Goal: Task Accomplishment & Management: Manage account settings

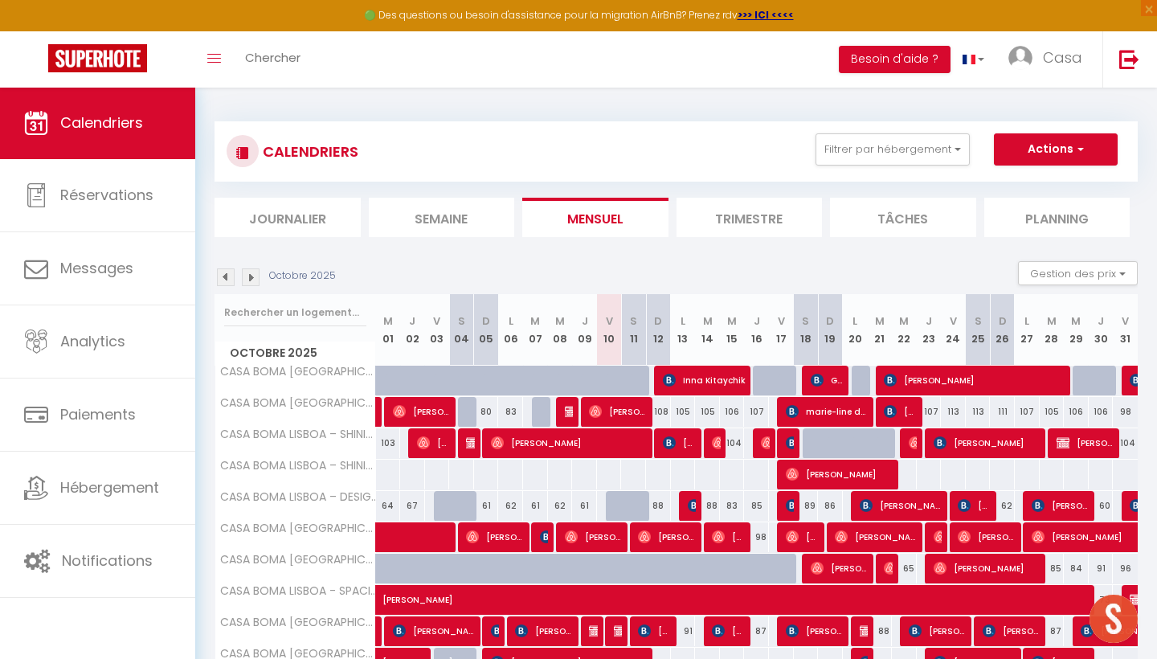
select select
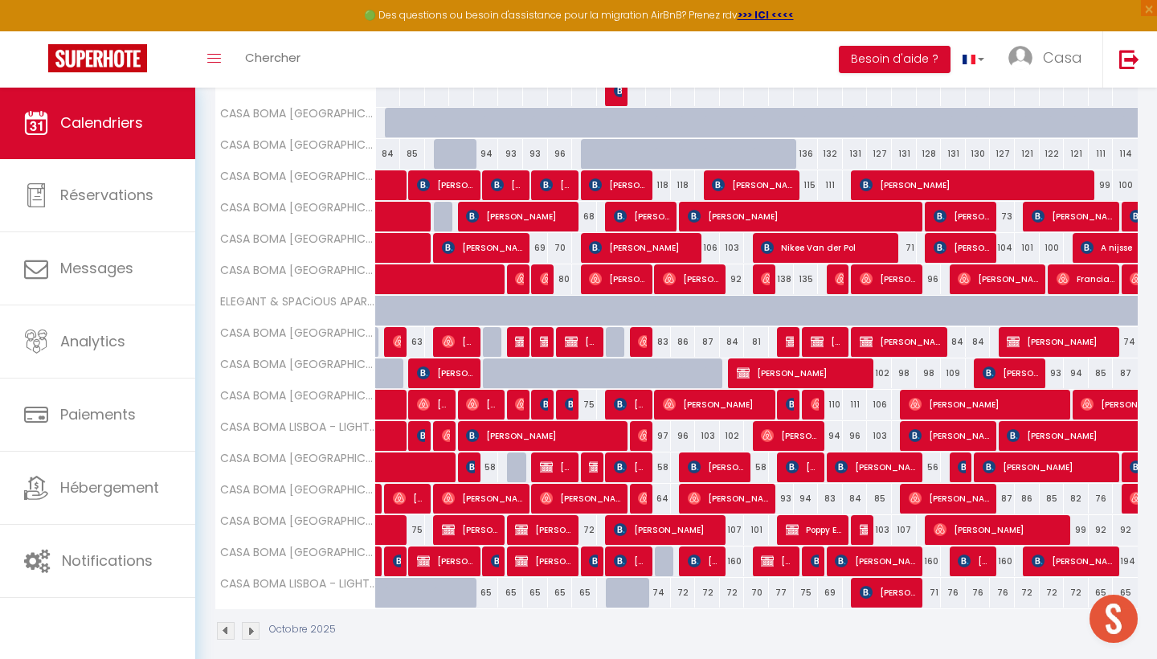
scroll to position [634, 0]
click at [641, 431] on img at bounding box center [644, 435] width 13 height 13
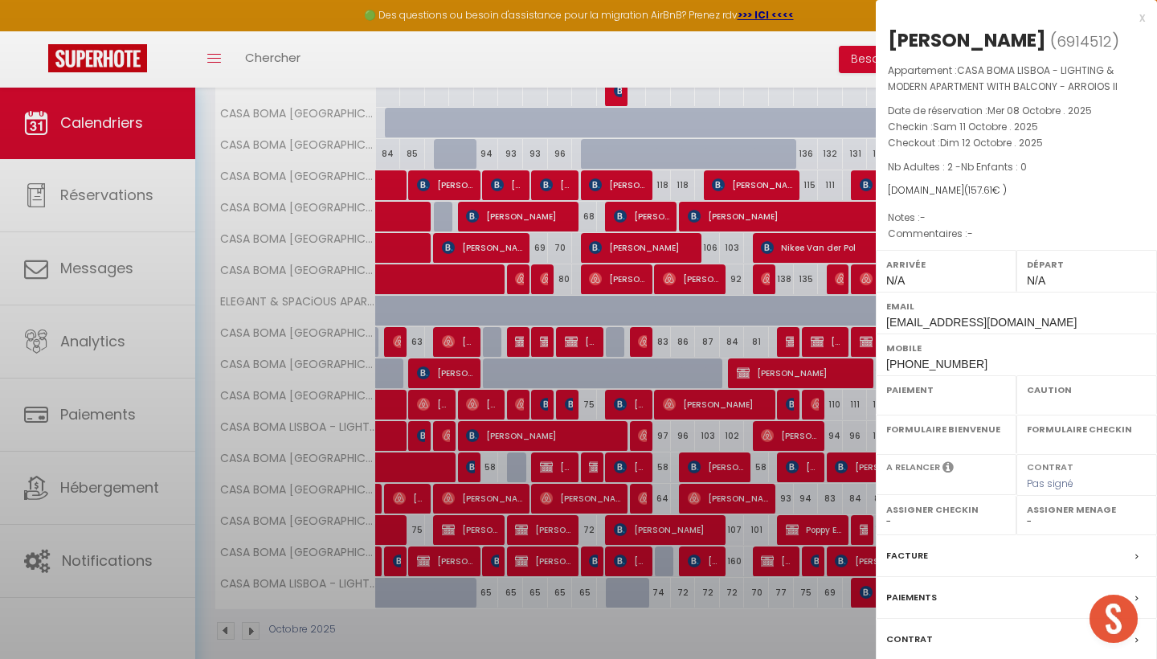
select select "OK"
select select "0"
select select "1"
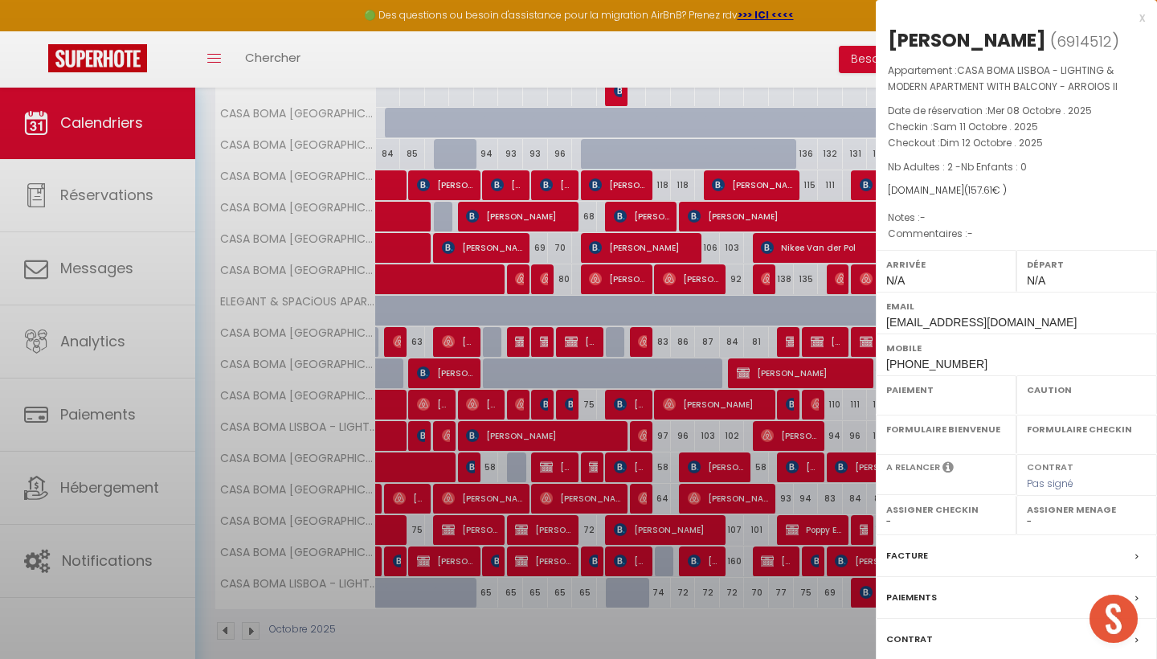
select select
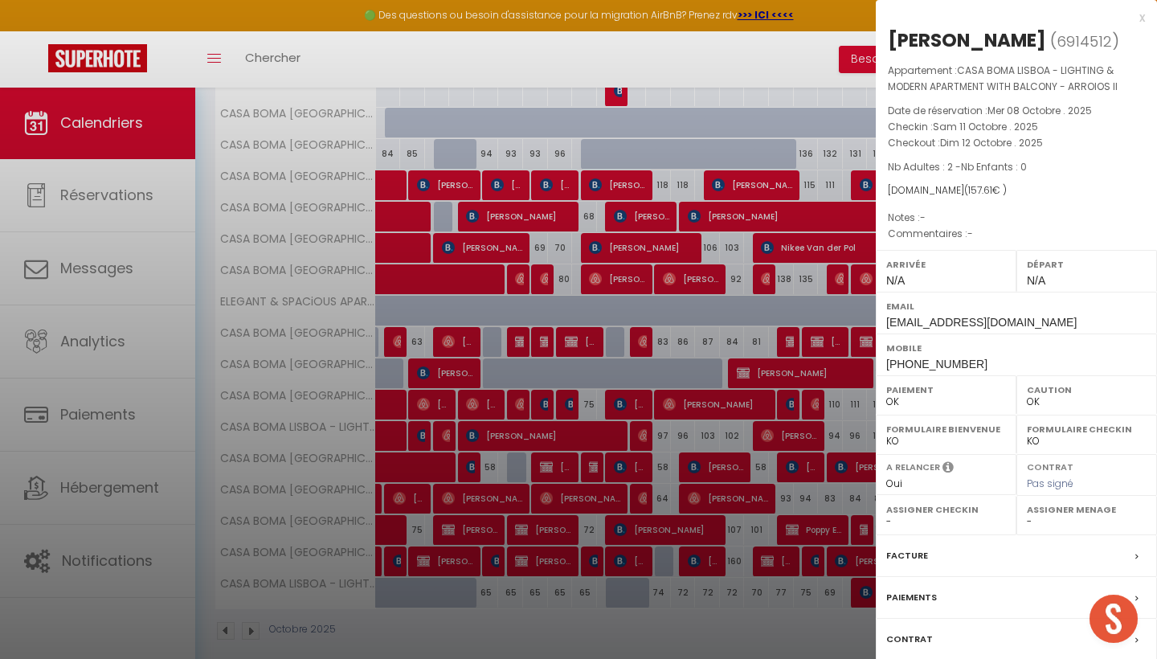
click at [1143, 17] on div "x" at bounding box center [1010, 17] width 269 height 19
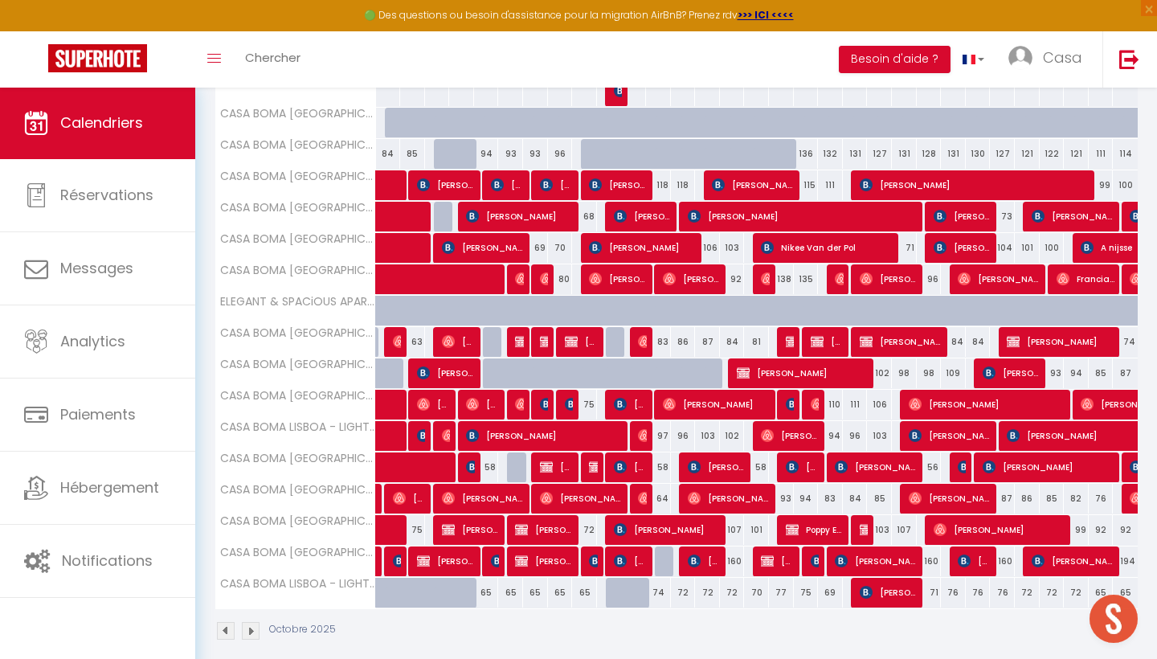
click at [1142, 18] on div "🟢 Des questions ou besoin d'assistance pour la migration AirBnB? Prenez rdv >>>…" at bounding box center [578, 15] width 1157 height 31
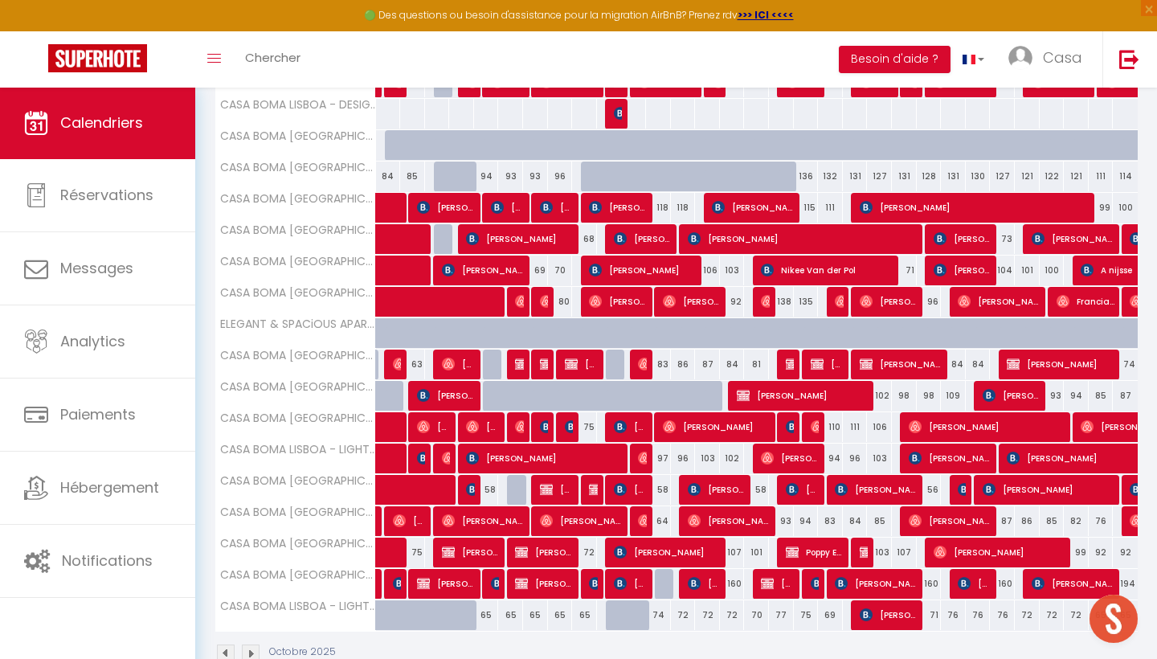
scroll to position [602, 0]
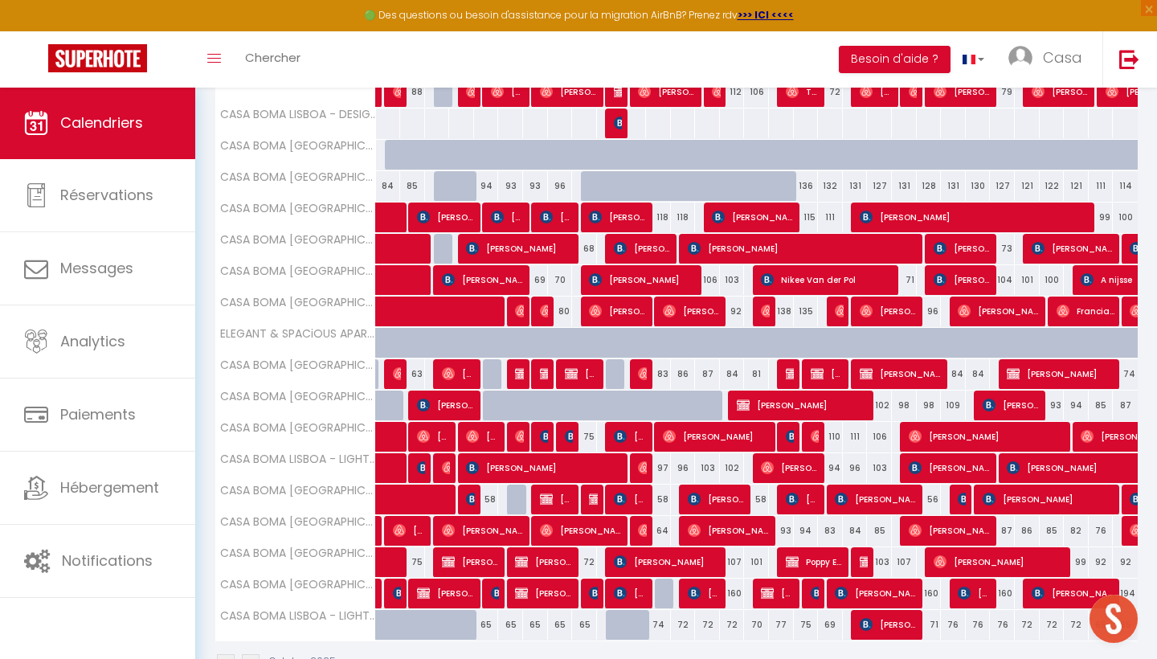
click at [630, 588] on span "[PERSON_NAME]" at bounding box center [630, 593] width 33 height 31
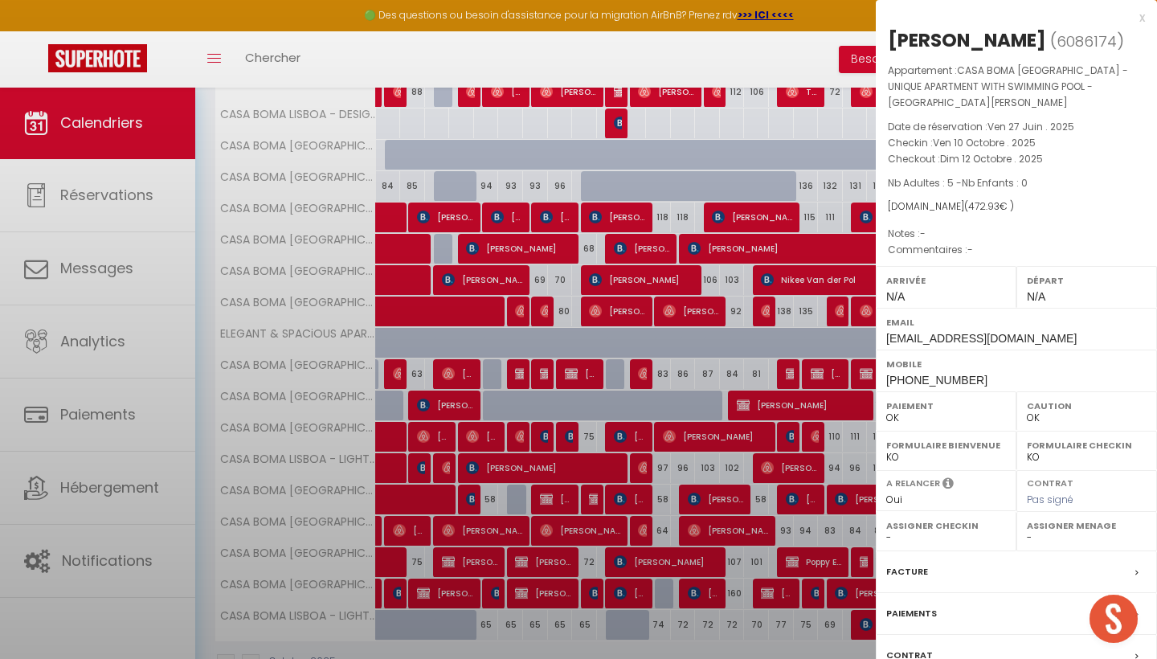
select select "KO"
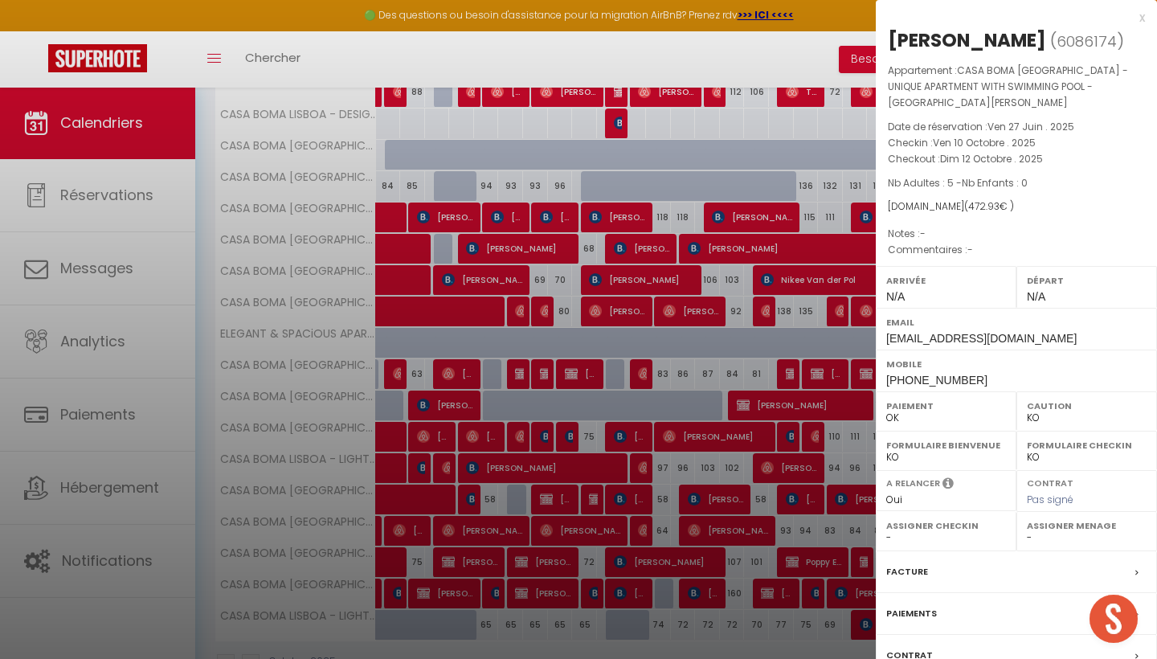
click at [1143, 22] on div "x" at bounding box center [1010, 17] width 269 height 19
